Goal: Check status

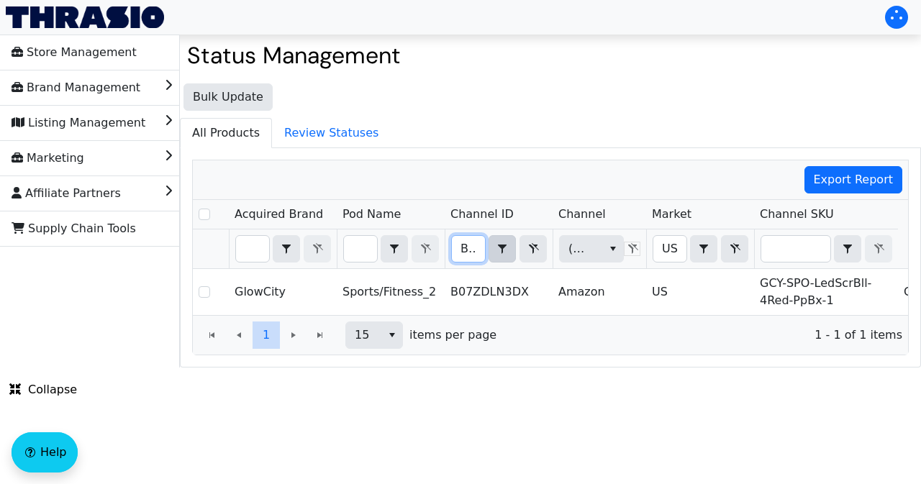
scroll to position [0, 56]
drag, startPoint x: 460, startPoint y: 246, endPoint x: 492, endPoint y: 250, distance: 31.9
click at [492, 250] on div "B07ZDLN3DX Contains" at bounding box center [499, 248] width 96 height 27
type input "B081M8F7N7"
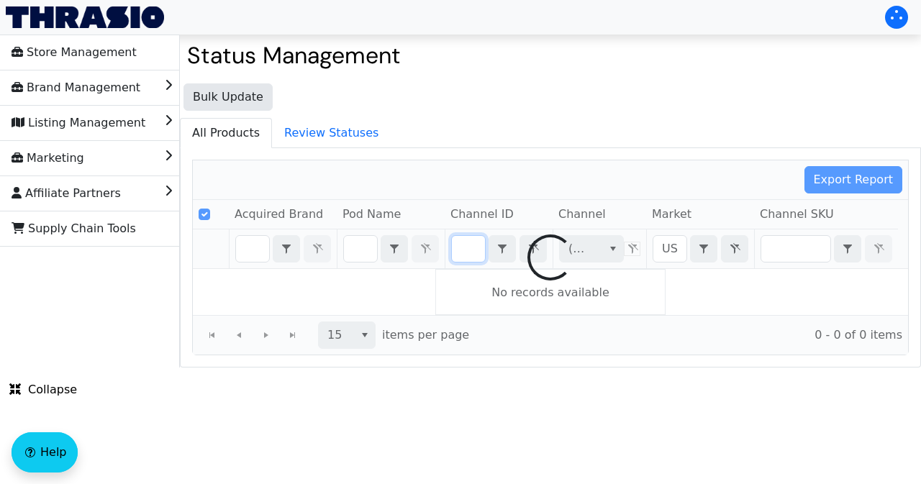
checkbox input "false"
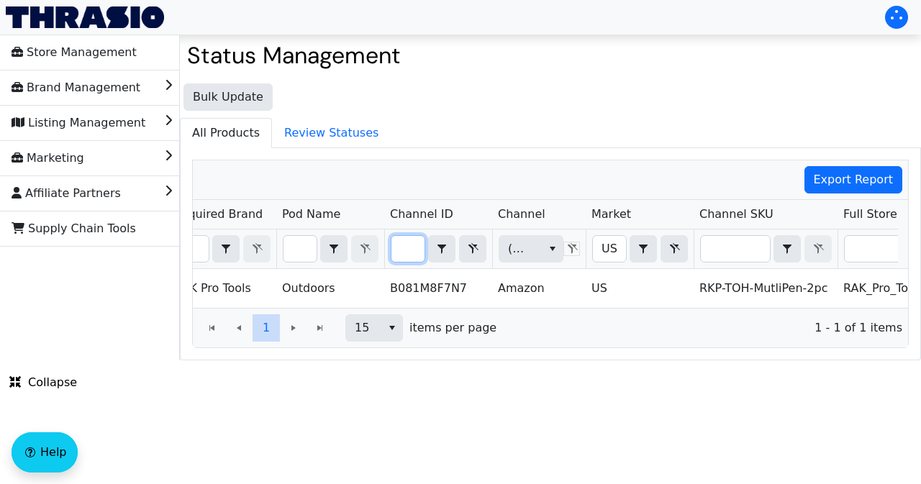
scroll to position [0, 73]
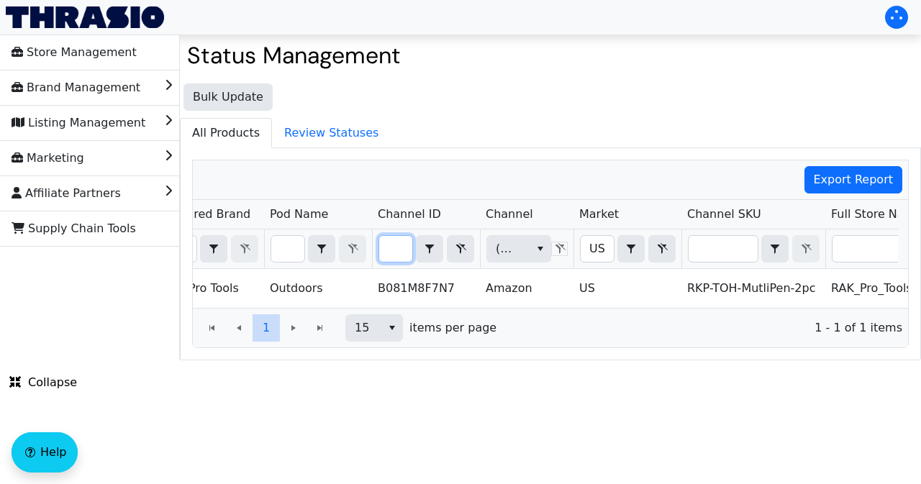
type input "B081M8F7N7"
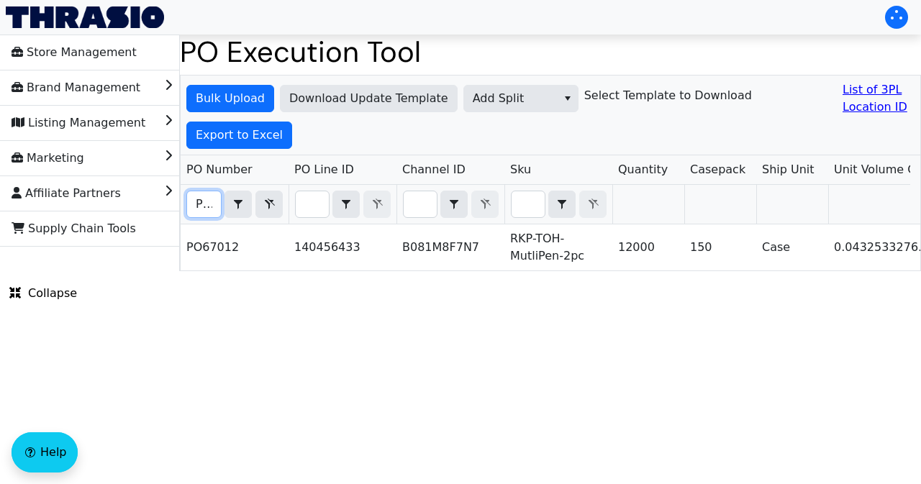
scroll to position [0, 32]
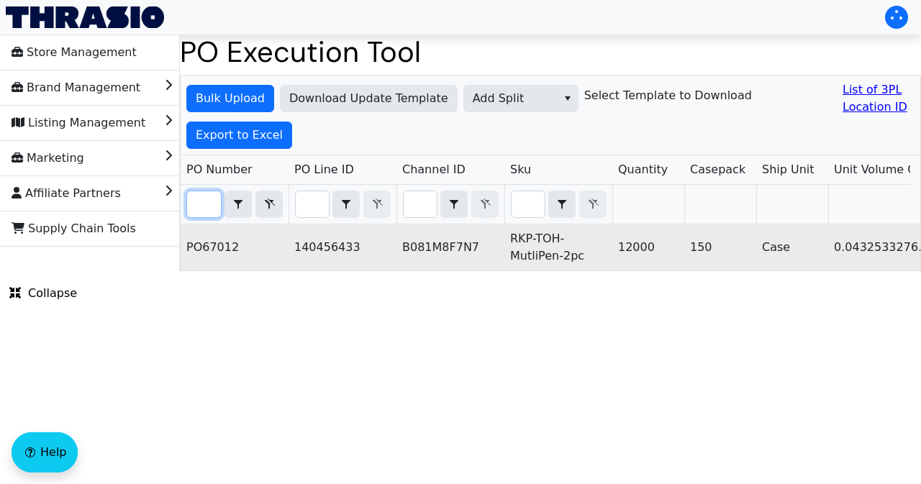
type input "PO67012"
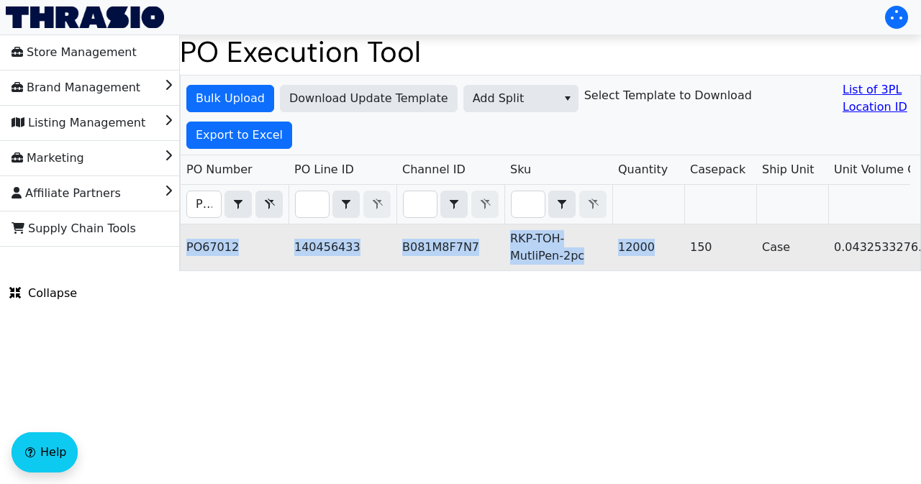
drag, startPoint x: 186, startPoint y: 241, endPoint x: 660, endPoint y: 241, distance: 473.7
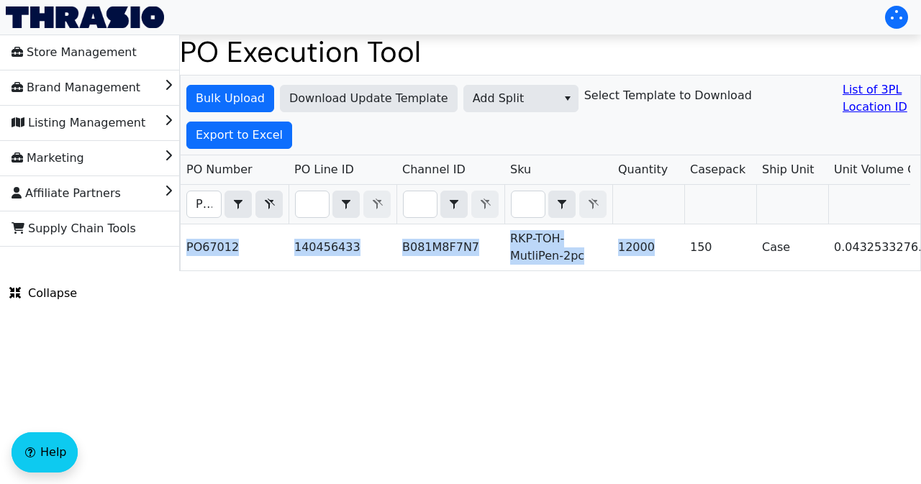
copy tr "PO67012 140456433 B081M8F7N7 RKP-TOH-MutliPen-2pc 12000"
